Goal: Information Seeking & Learning: Learn about a topic

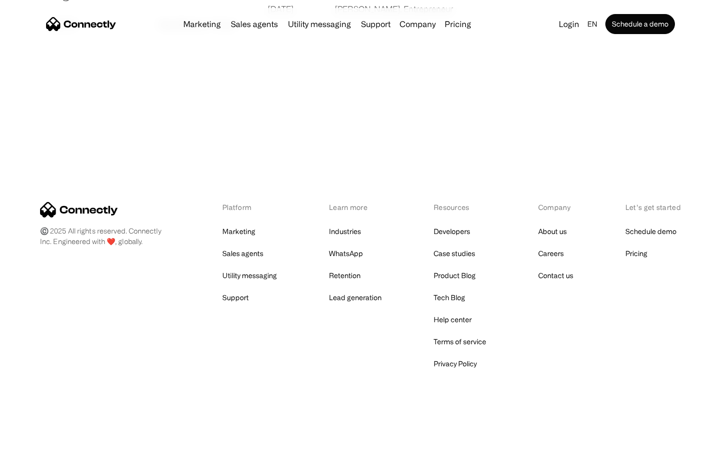
scroll to position [1923, 0]
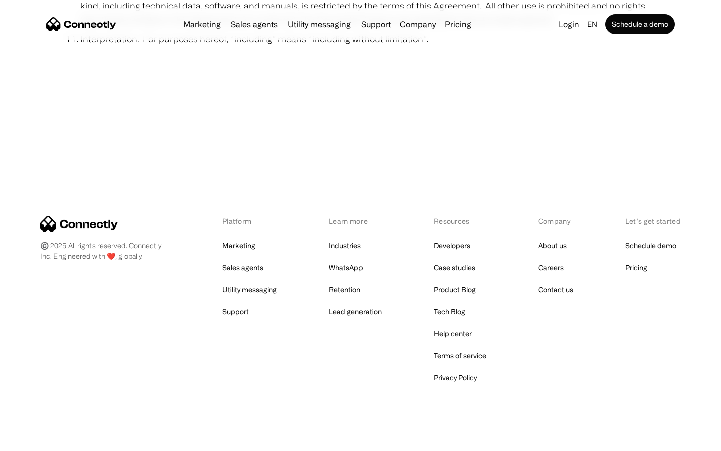
scroll to position [3678, 0]
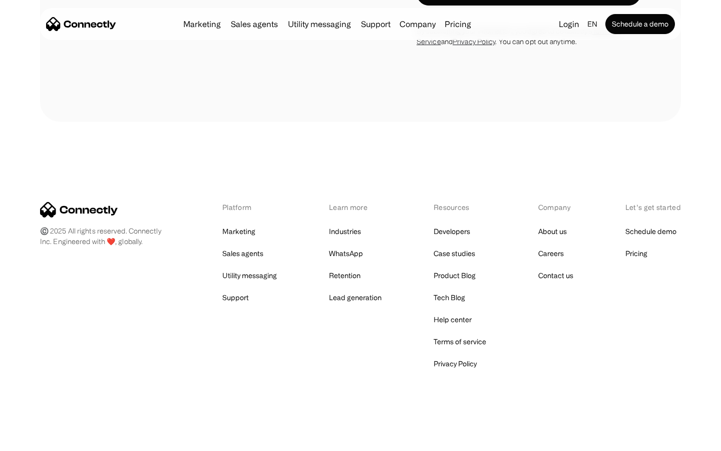
scroll to position [1894, 0]
